Goal: Communication & Community: Answer question/provide support

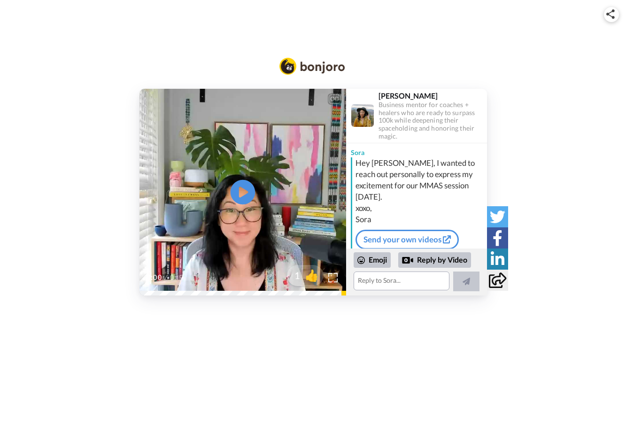
click at [250, 191] on icon at bounding box center [242, 191] width 25 height 25
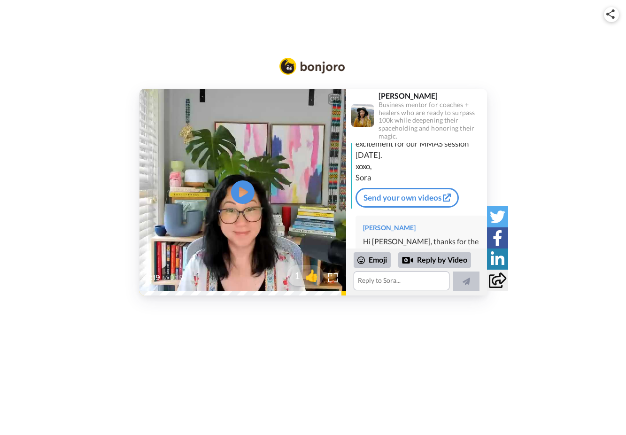
scroll to position [106, 0]
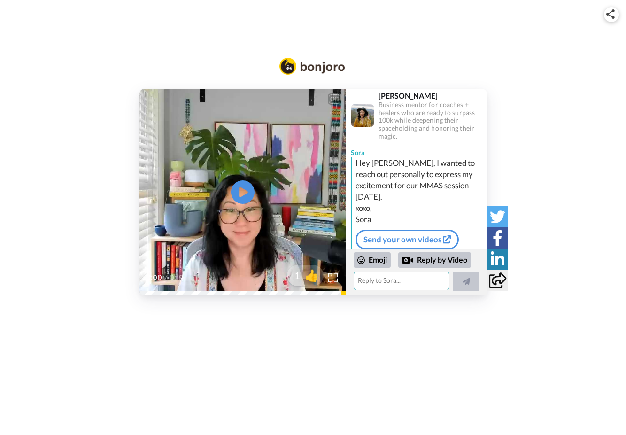
click at [398, 282] on textarea at bounding box center [402, 281] width 96 height 19
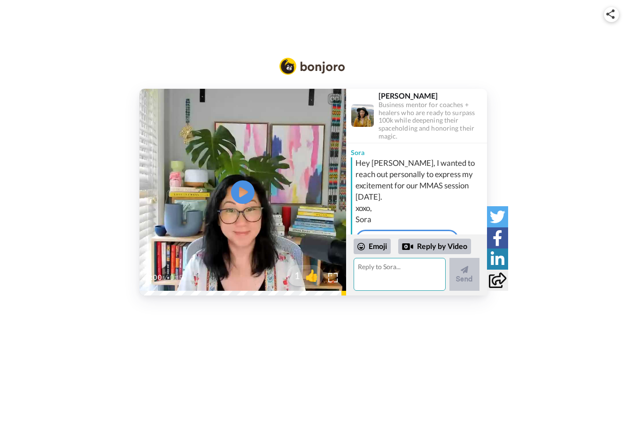
scroll to position [120, 0]
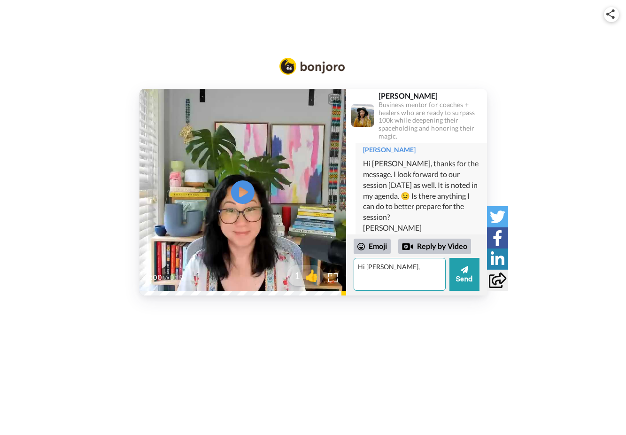
type textarea "Hi [PERSON_NAME],"
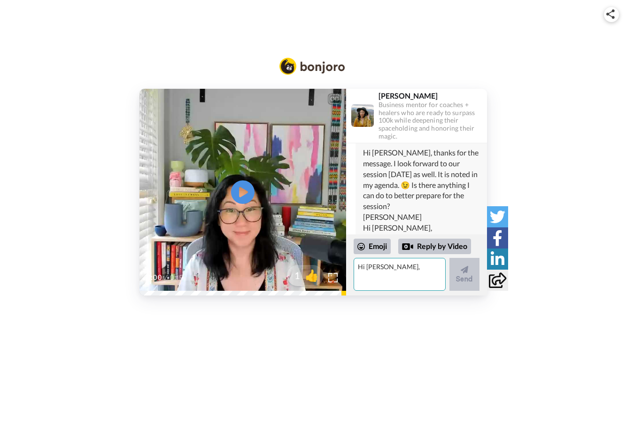
click at [396, 264] on textarea "Hi [PERSON_NAME]," at bounding box center [400, 274] width 92 height 33
type textarea "Hi Sora, looking forward to our call tomorrow morning (7:30am my time), just wo…"
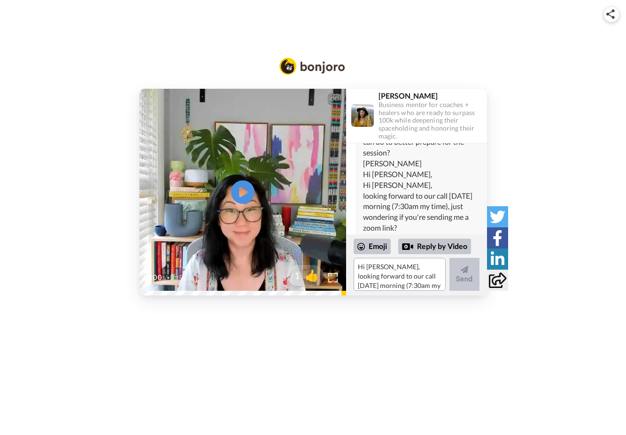
drag, startPoint x: 387, startPoint y: 162, endPoint x: 396, endPoint y: 161, distance: 8.6
click at [388, 162] on div "Erika Hi Sora, thanks for the message. I look forward to our session tomorrow a…" at bounding box center [422, 157] width 132 height 168
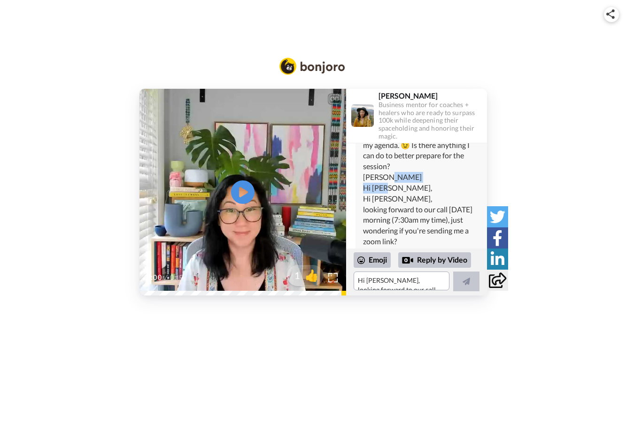
scroll to position [170, 0]
click at [391, 183] on div "Hi Sora," at bounding box center [421, 188] width 116 height 11
click at [390, 183] on div "Hi Sora," at bounding box center [421, 188] width 116 height 11
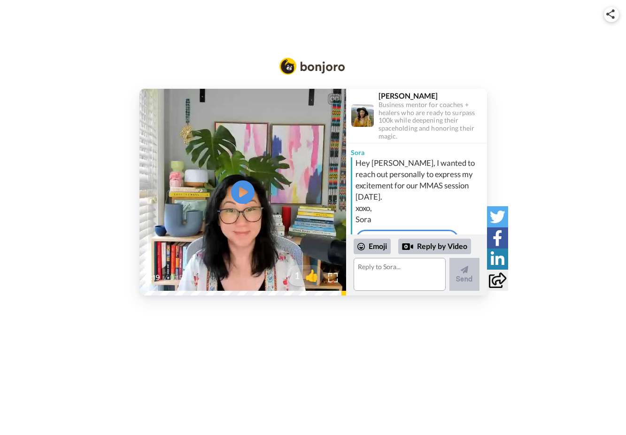
scroll to position [120, 0]
